Goal: Use online tool/utility: Utilize a website feature to perform a specific function

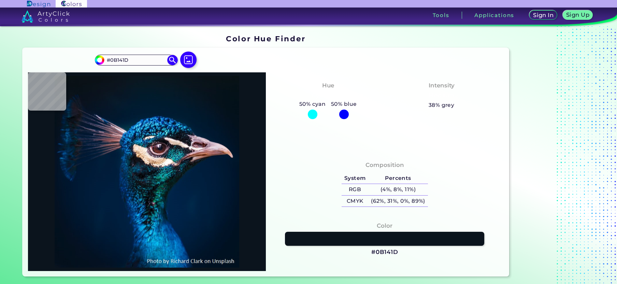
type input "#0a171f"
type input "#0A171F"
type input "#071828"
type input "#001e36"
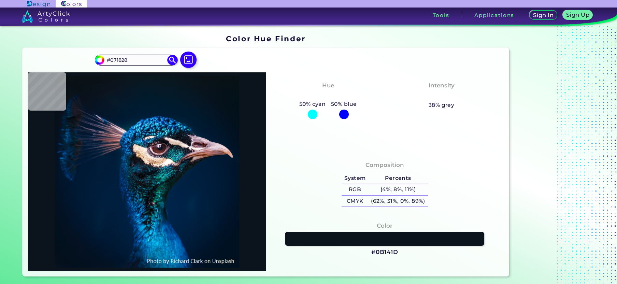
type input "#001E36"
type input "#926c6c"
type input "#926C6C"
type input "#001e3a"
type input "#001E3A"
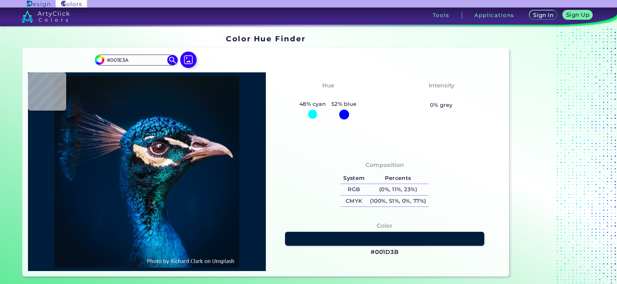
type input "#001d3b"
type input "#001D3B"
type input "#011e3e"
type input "#011E3E"
type input "#001d3d"
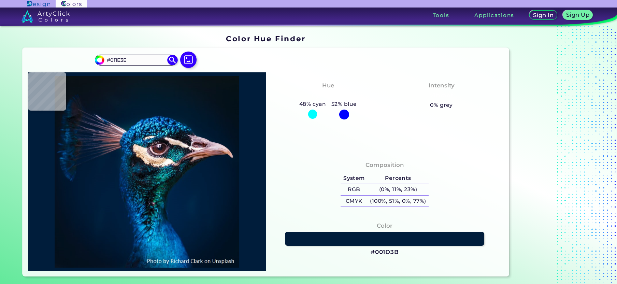
type input "#001D3D"
type input "#001f3c"
type input "#001F3C"
type input "#001d3d"
type input "#001D3D"
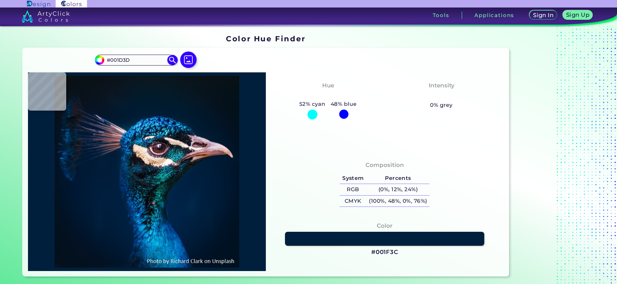
type input "#011e3e"
type input "#011E3E"
type input "#001d3b"
type input "#001D3B"
type input "#021d3b"
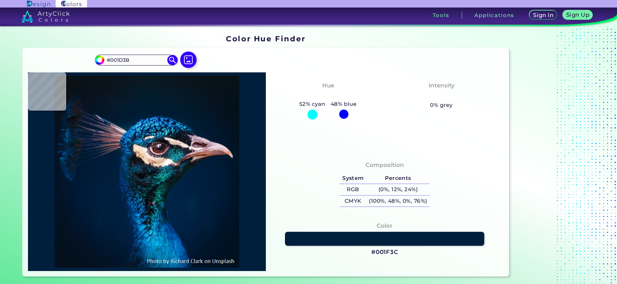
type input "#021D3B"
type input "#011c39"
type input "#011C39"
type input "#001b38"
type input "#001B38"
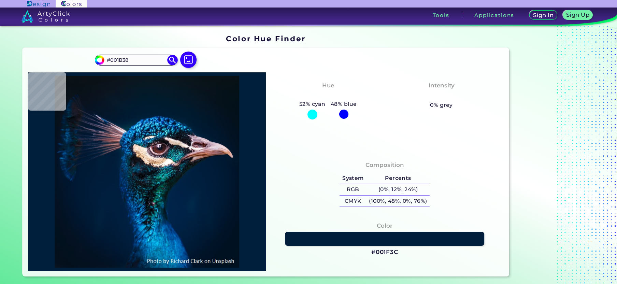
type input "#001b39"
type input "#001B39"
type input "#001b38"
type input "#001B38"
type input "#001a37"
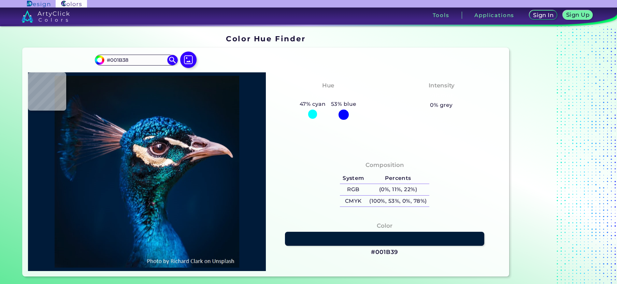
type input "#001A37"
type input "#001a35"
type input "#001A35"
type input "#001a33"
type input "#001A33"
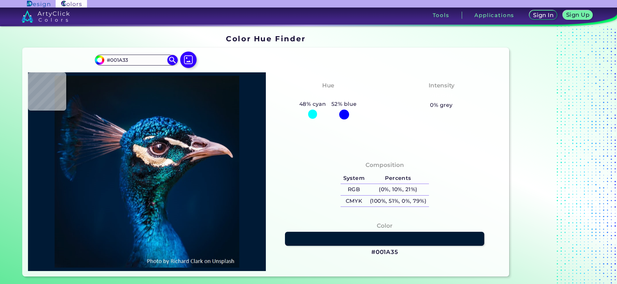
type input "#001830"
type input "#031633"
type input "#001a32"
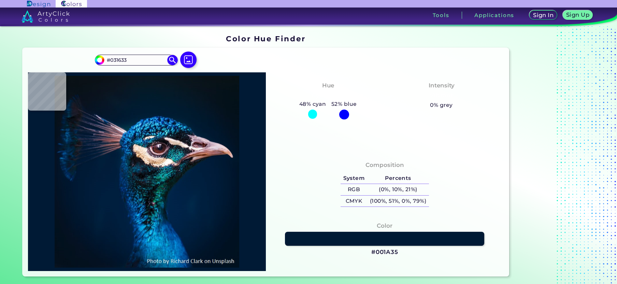
type input "#001A32"
type input "#002149"
type input "#00214e"
type input "#00214E"
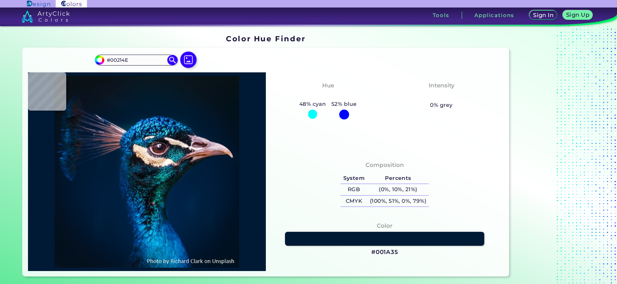
type input "#002353"
type input "#03224d"
type input "#03224D"
type input "#001d43"
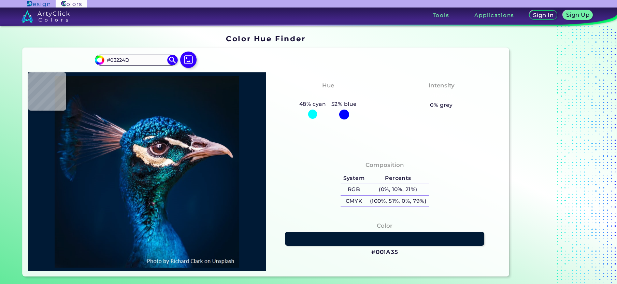
type input "#001D43"
type input "#013b6c"
type input "#013B6C"
type input "#012a58"
type input "#012A58"
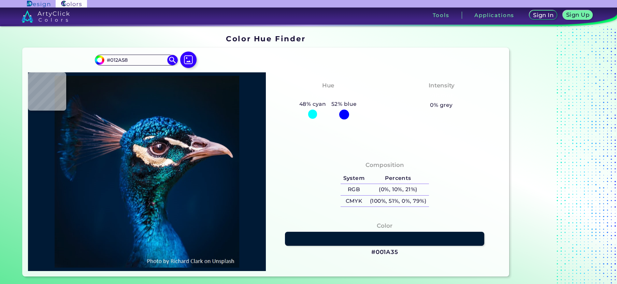
type input "#001732"
type input "#011629"
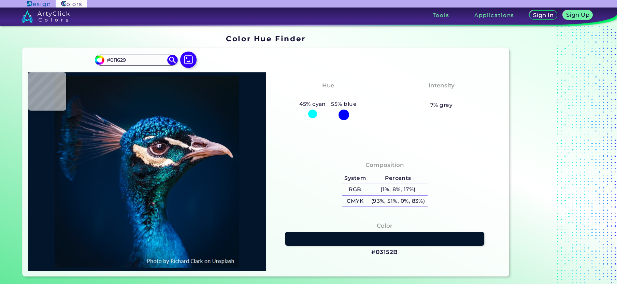
type input "#03152b"
type input "#03152B"
type input "#021428"
type input "#031428"
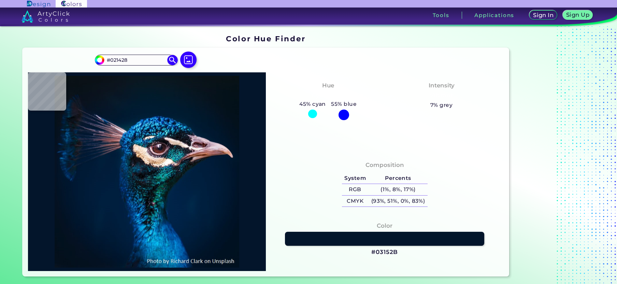
type input "#031428"
type input "#021327"
type input "#031225"
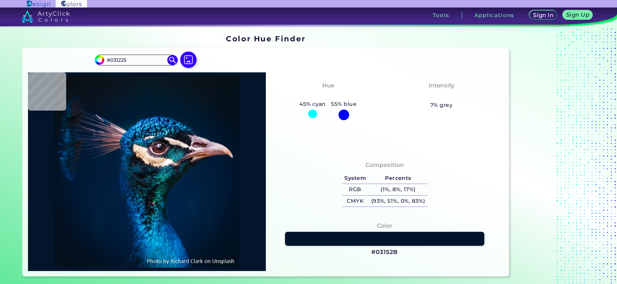
type input "#031223"
type input "#031323"
type input "#041223"
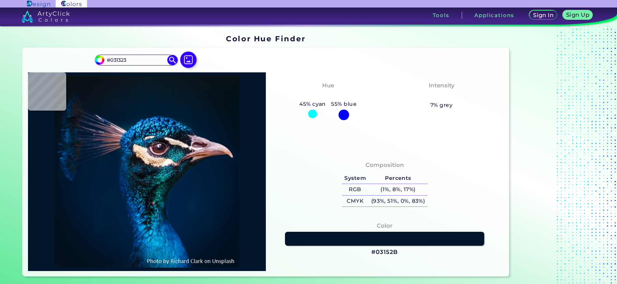
type input "#041223"
type input "#051223"
type input "#000000"
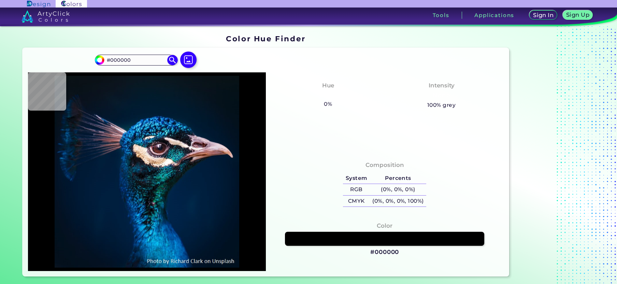
type input "#06101a"
type input "#06101A"
type input "#07111a"
type input "#07111A"
type input "#0a1120"
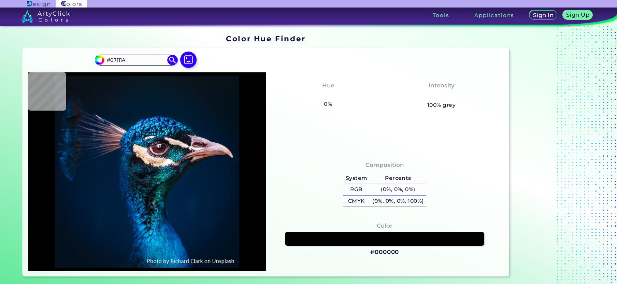
type input "#0A1120"
type input "#022b4e"
type input "#022B4E"
type input "#1b1a22"
type input "#1B1A22"
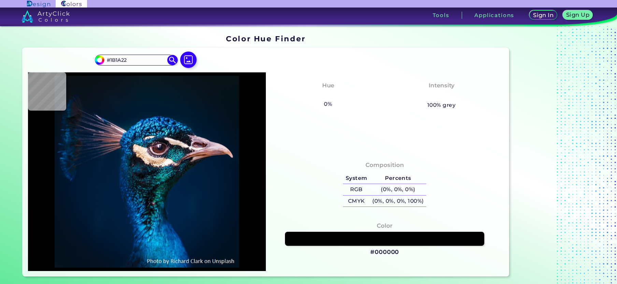
type input "#111723"
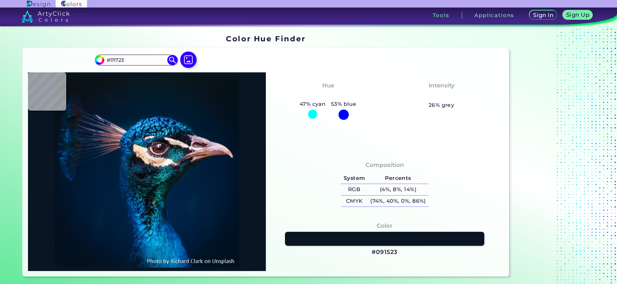
type input "#091523"
type input "#0a1324"
type input "#0A1324"
type input "#0a121f"
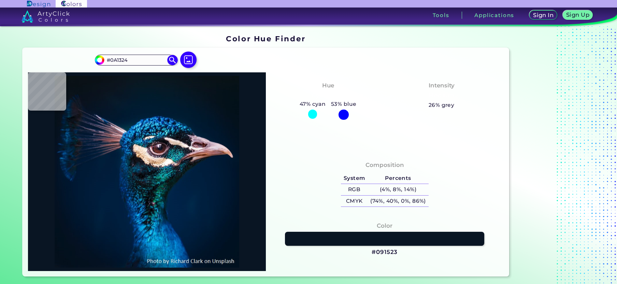
type input "#0A121F"
type input "#09131f"
type input "#09131F"
type input "#09121f"
type input "#09121F"
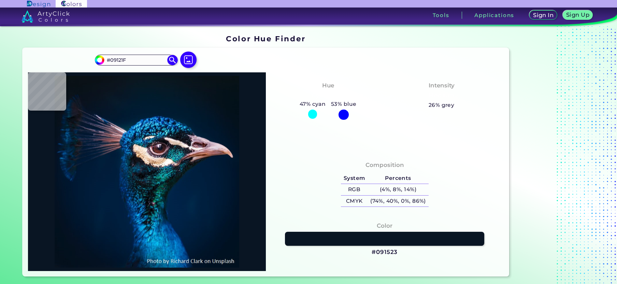
type input "#09131f"
type input "#09131F"
type input "#09121f"
type input "#09121F"
type input "#081420"
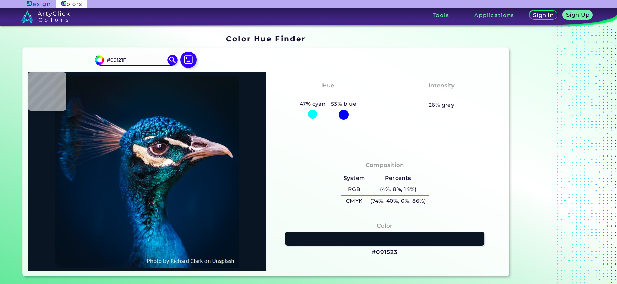
type input "#081420"
type input "#081621"
type input "#071724"
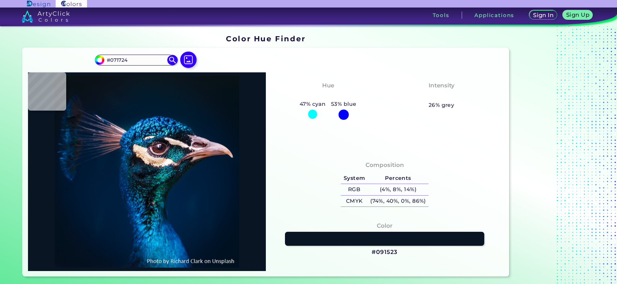
type input "#081827"
type input "#071726"
type input "#071828"
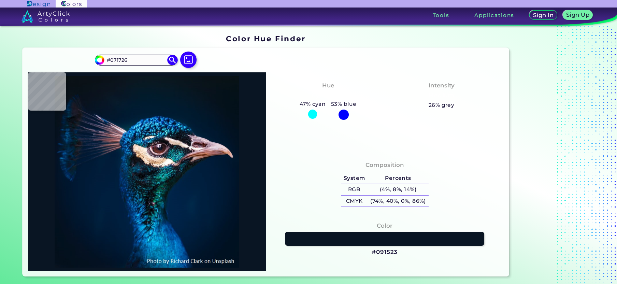
type input "#071828"
type input "#051827"
type input "#061727"
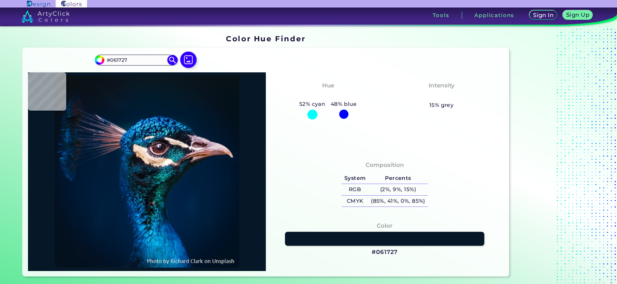
type input "#04192a"
type input "#04192A"
type input "#031a2c"
type input "#031A2C"
type input "#011b2c"
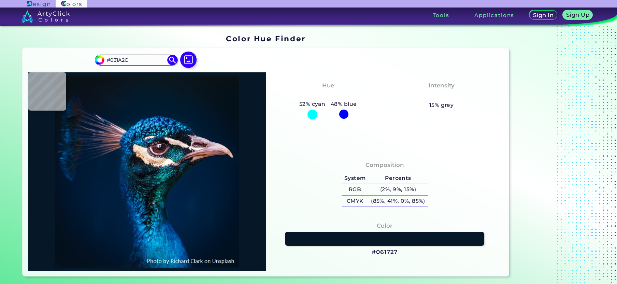
type input "#011B2C"
type input "#021c2d"
type input "#021C2D"
type input "#011b2c"
type input "#011B2C"
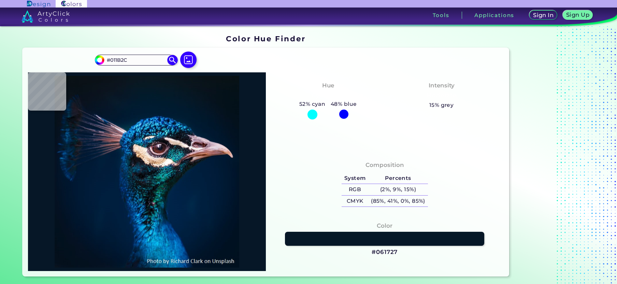
type input "#021a2c"
type input "#021A2C"
type input "#031a2c"
type input "#031A2C"
type input "#031a2a"
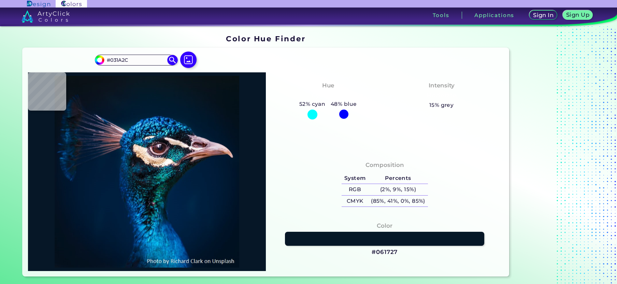
type input "#031A2A"
type input "#031829"
type input "#051725"
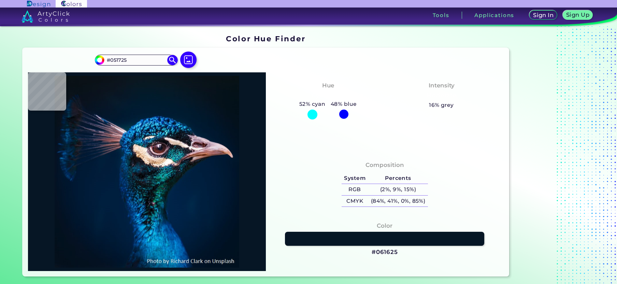
type input "#061625"
type input "#051320"
type input "#04121b"
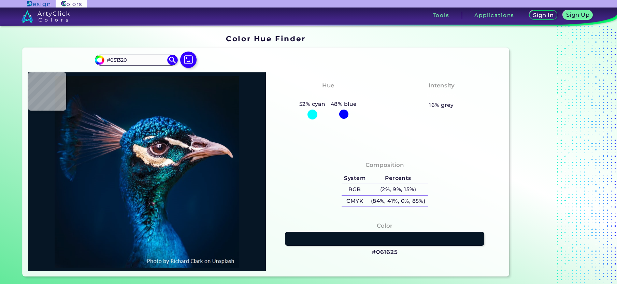
type input "#04121B"
type input "#03111a"
type input "#03111A"
type input "#000000"
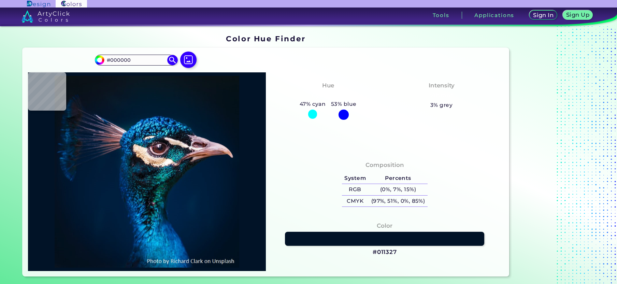
type input "#011327"
type input "#001328"
type input "#001429"
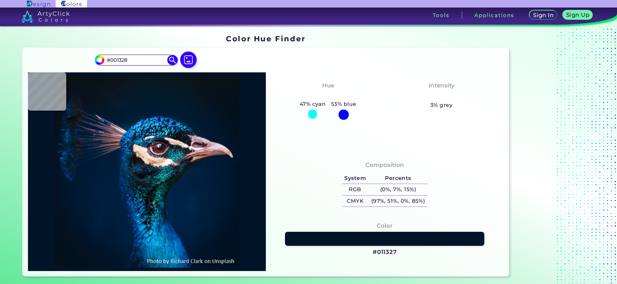
type input "#001429"
type input "#001427"
type input "#011327"
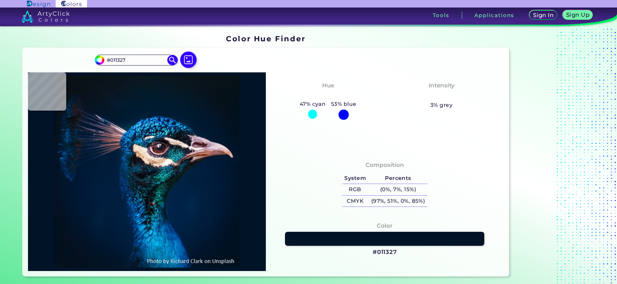
type input "#001226"
type input "#011226"
type input "#001226"
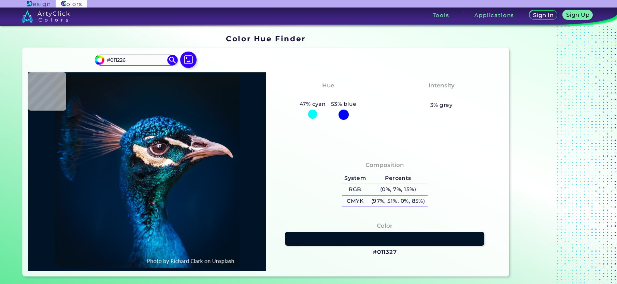
type input "#001226"
type input "#001427"
type input "#00142c"
type input "#00142C"
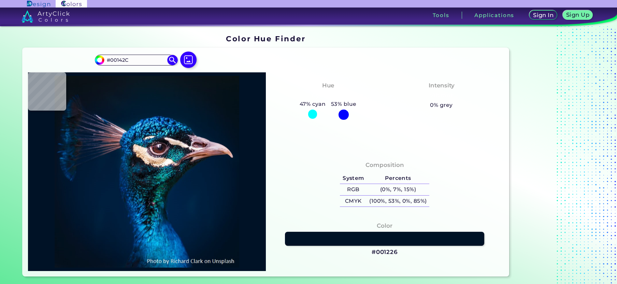
type input "#01172f"
type input "#01172F"
type input "#001932"
type input "#001d3b"
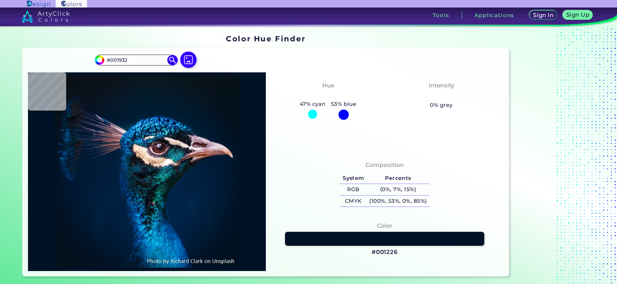
type input "#001D3B"
type input "#005095"
type input "#01519d"
type input "#01519D"
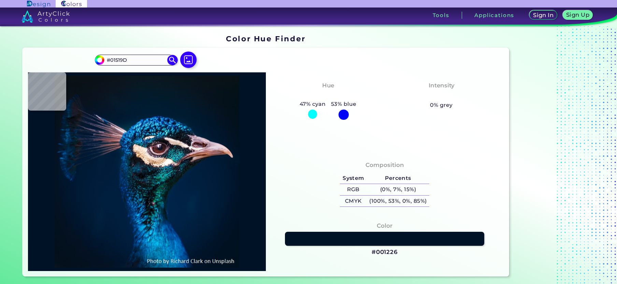
type input "#0879bc"
type input "#[DATE]"
type input "#02649a"
type input "#02649A"
type input "#0170b5"
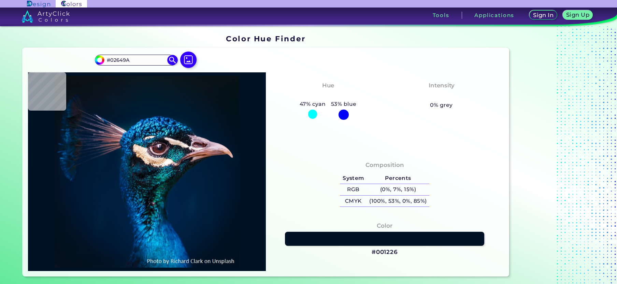
type input "#0170B5"
type input "#01395e"
type input "#01395E"
type input "#0e273e"
type input "#0E273E"
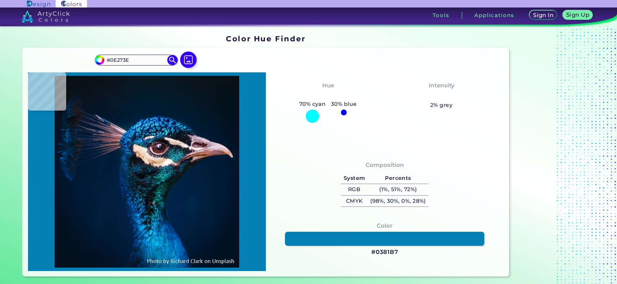
type input "#0381b7"
type input "#0381B7"
type input "#101517"
